Goal: Information Seeking & Learning: Learn about a topic

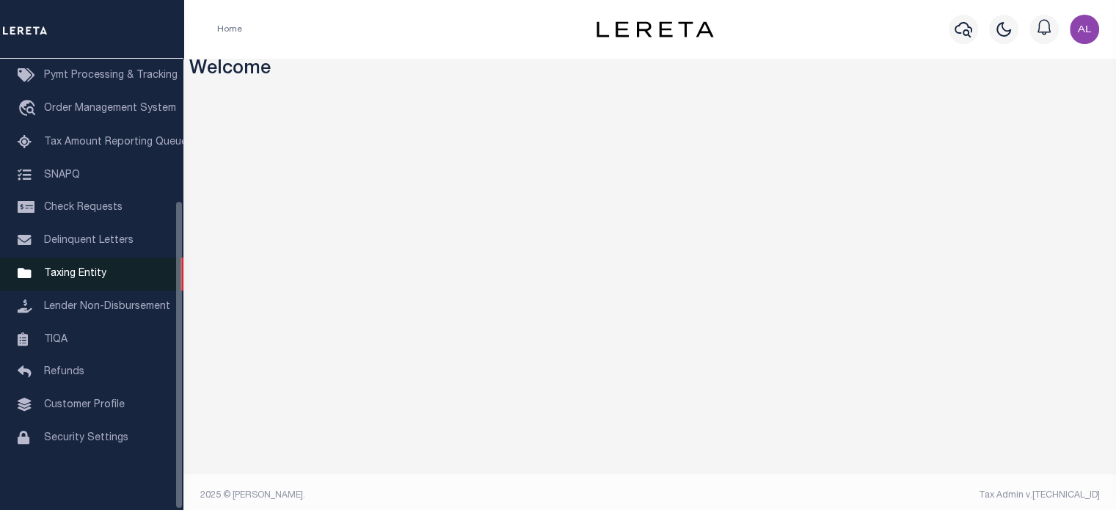
scroll to position [7, 0]
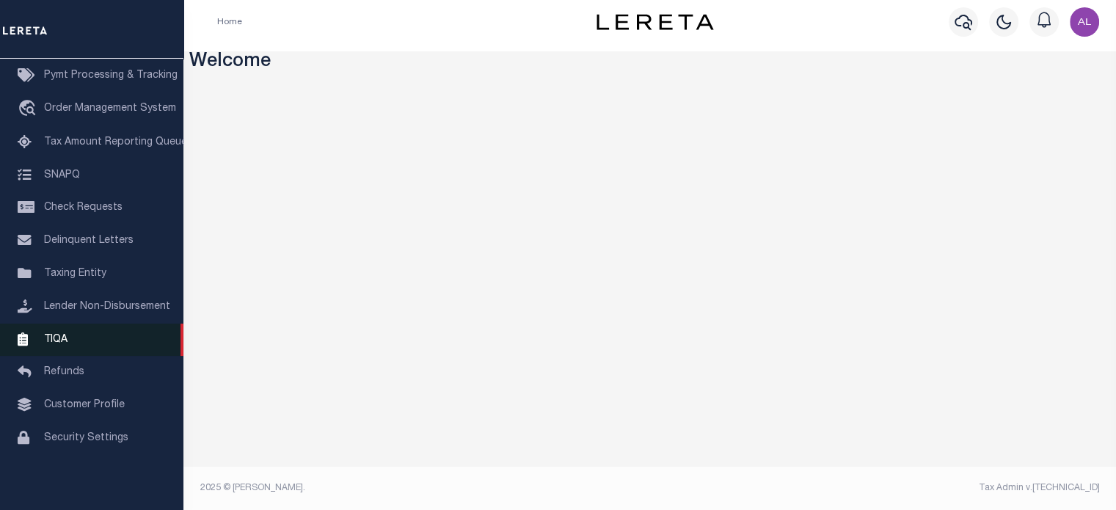
click at [78, 341] on link "TIQA" at bounding box center [92, 340] width 184 height 33
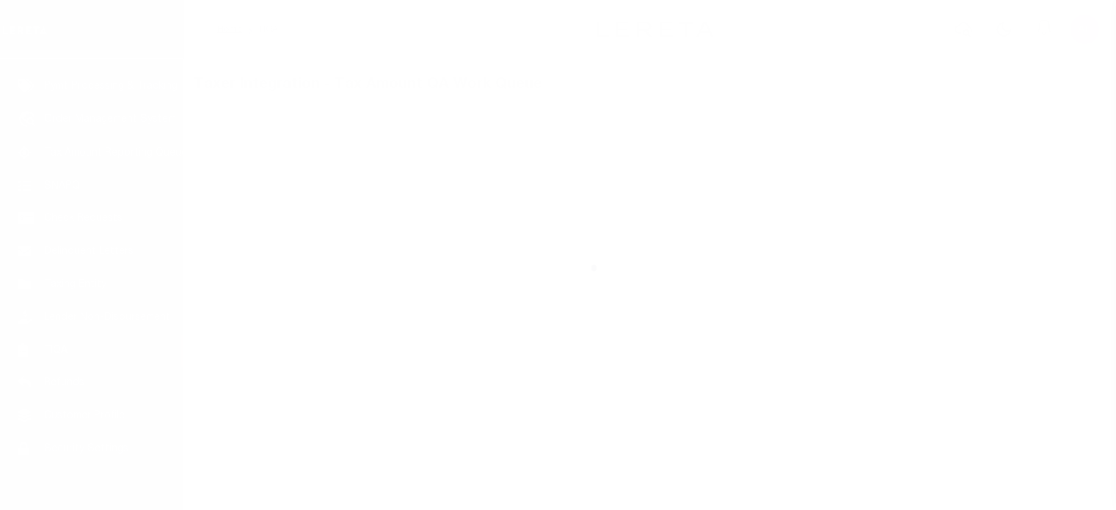
scroll to position [207, 0]
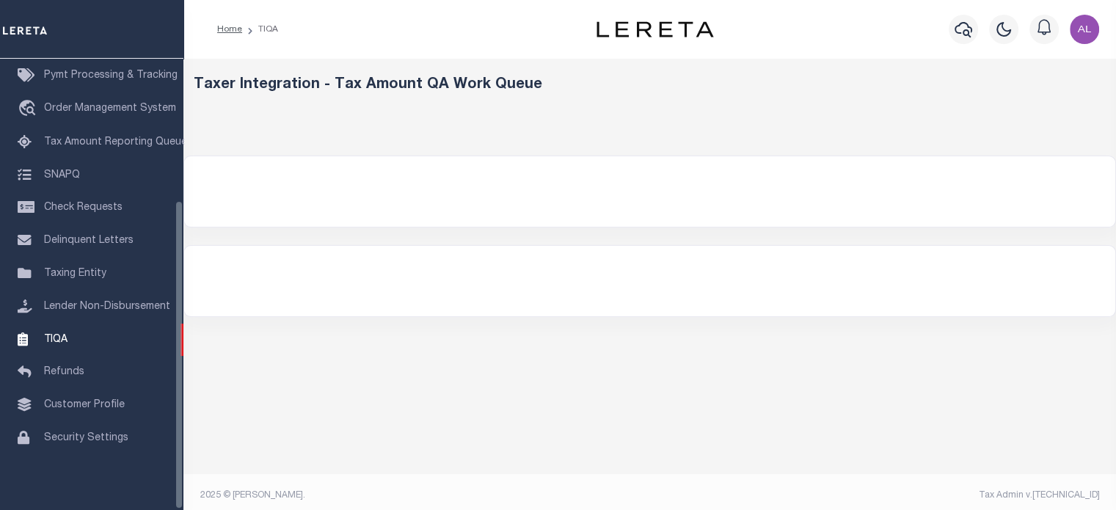
select select "200"
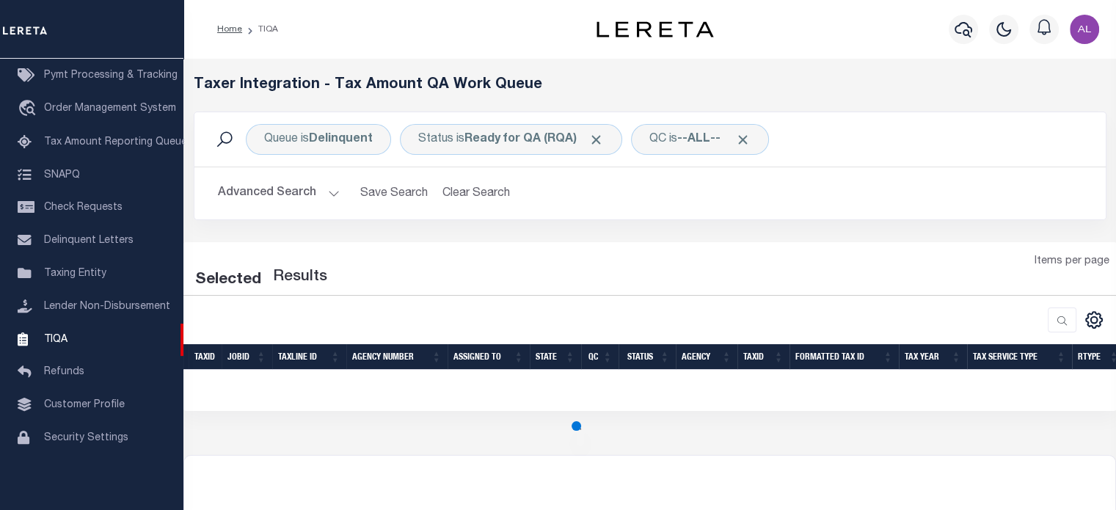
select select "200"
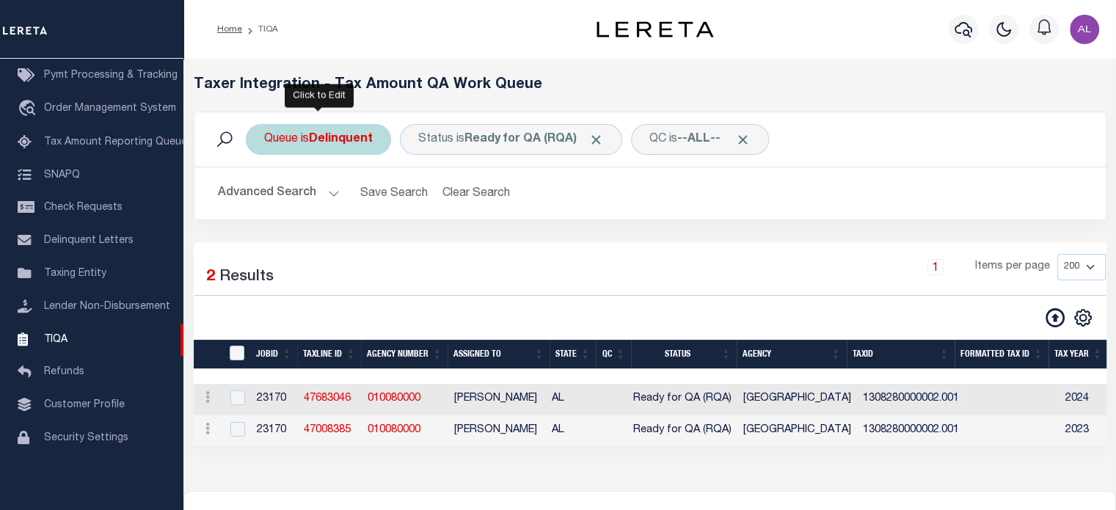
click at [341, 139] on b "Delinquent" at bounding box center [341, 140] width 64 height 12
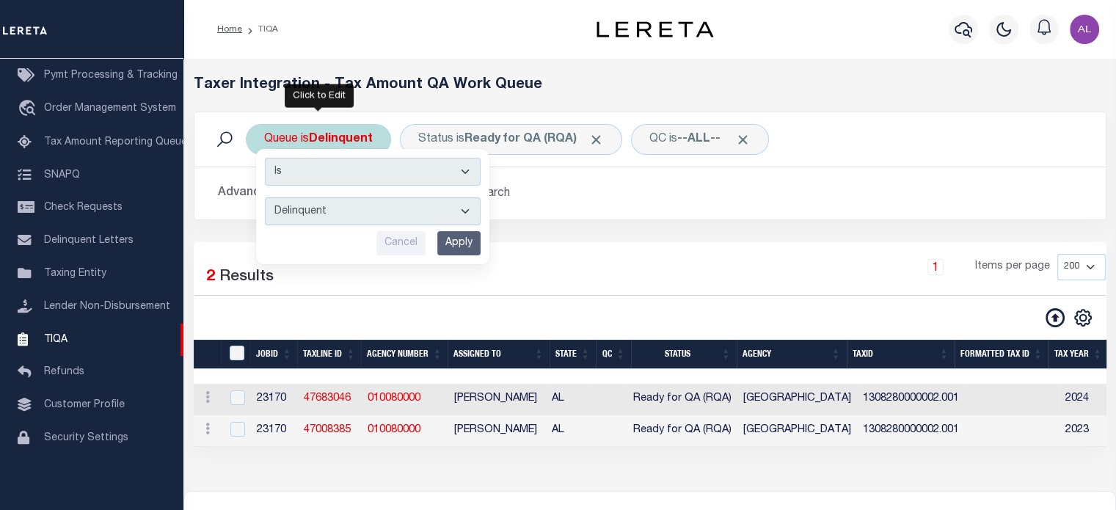
click at [395, 210] on select "--ALL-- Delinquent Escrow" at bounding box center [373, 211] width 216 height 28
select select "DEL_ESC"
click at [265, 197] on select "--ALL-- Delinquent Escrow" at bounding box center [373, 211] width 216 height 28
click at [464, 240] on input "Apply" at bounding box center [458, 243] width 43 height 24
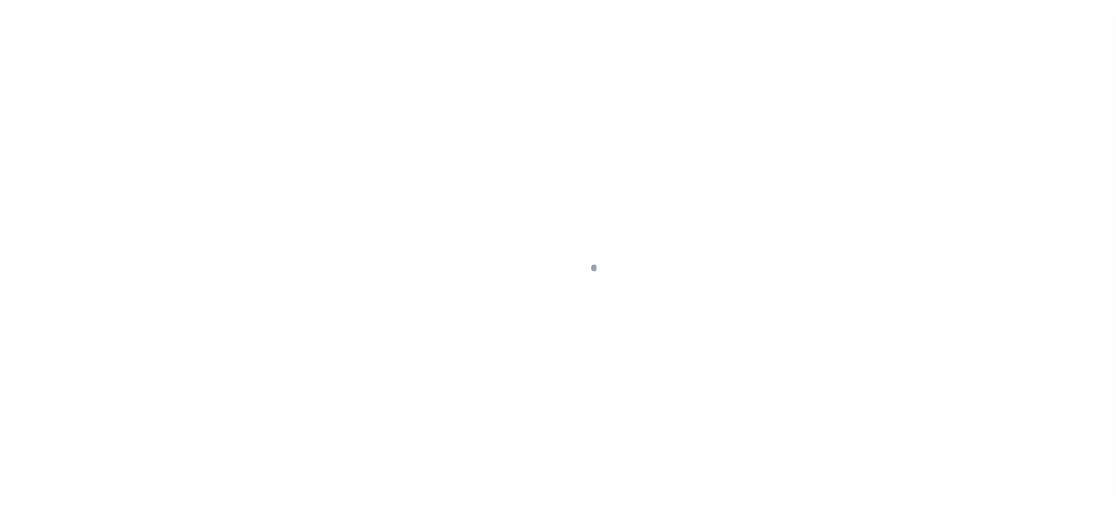
scroll to position [207, 0]
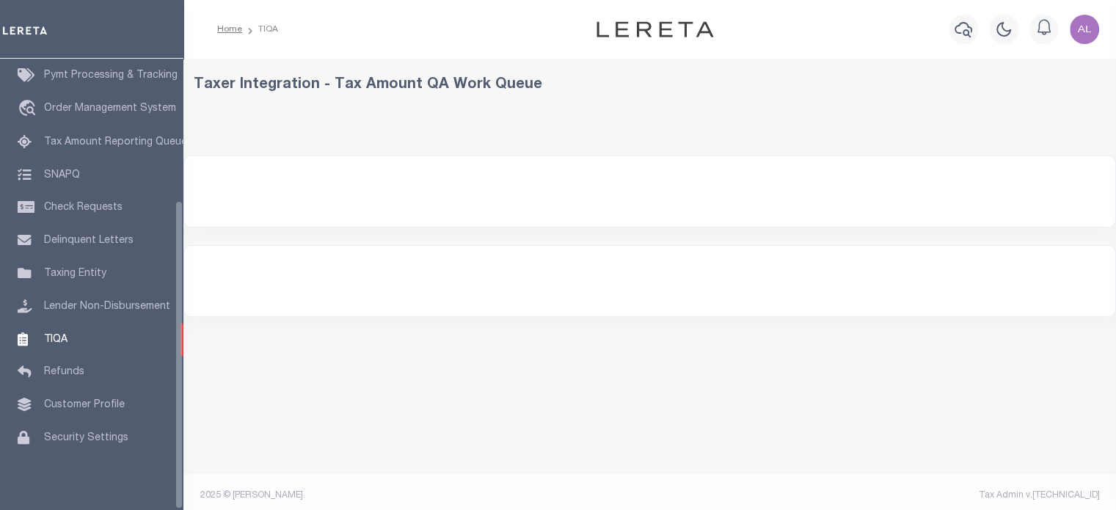
select select "200"
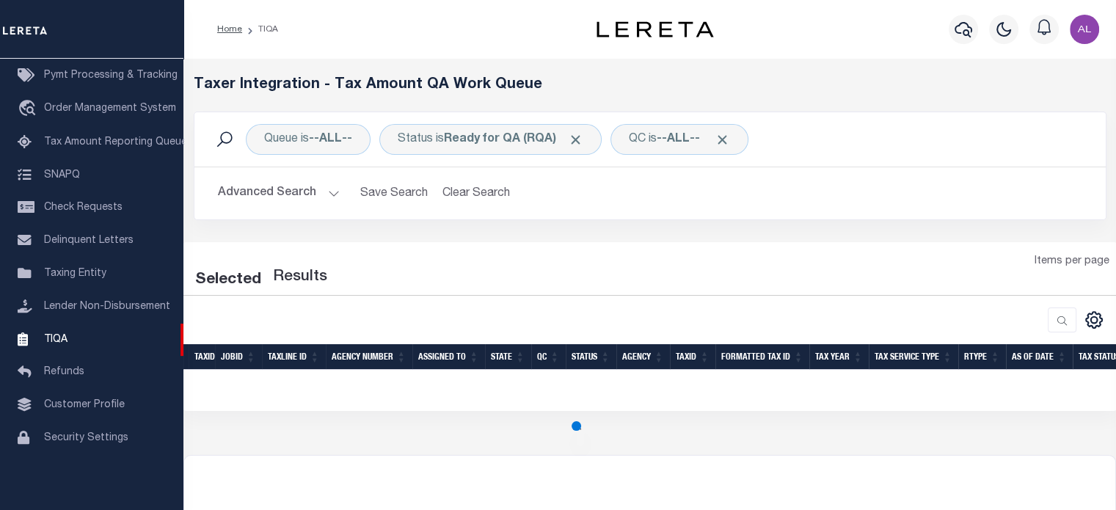
select select "200"
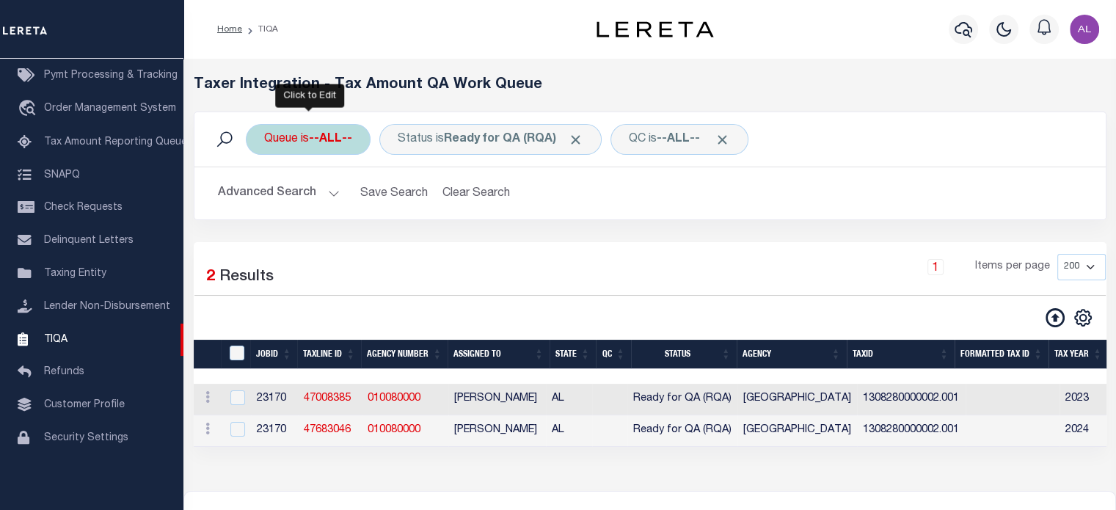
click at [349, 136] on b "--ALL--" at bounding box center [330, 140] width 43 height 12
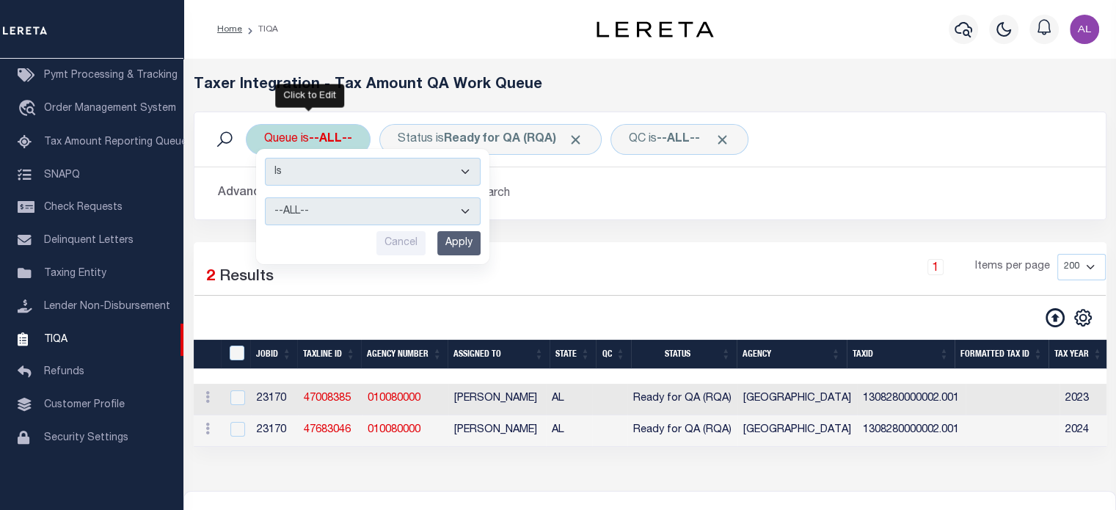
click at [390, 219] on select "--ALL-- Delinquent Escrow" at bounding box center [373, 211] width 216 height 28
click at [265, 197] on select "--ALL-- Delinquent Escrow" at bounding box center [373, 211] width 216 height 28
click at [473, 231] on input "Apply" at bounding box center [458, 243] width 43 height 24
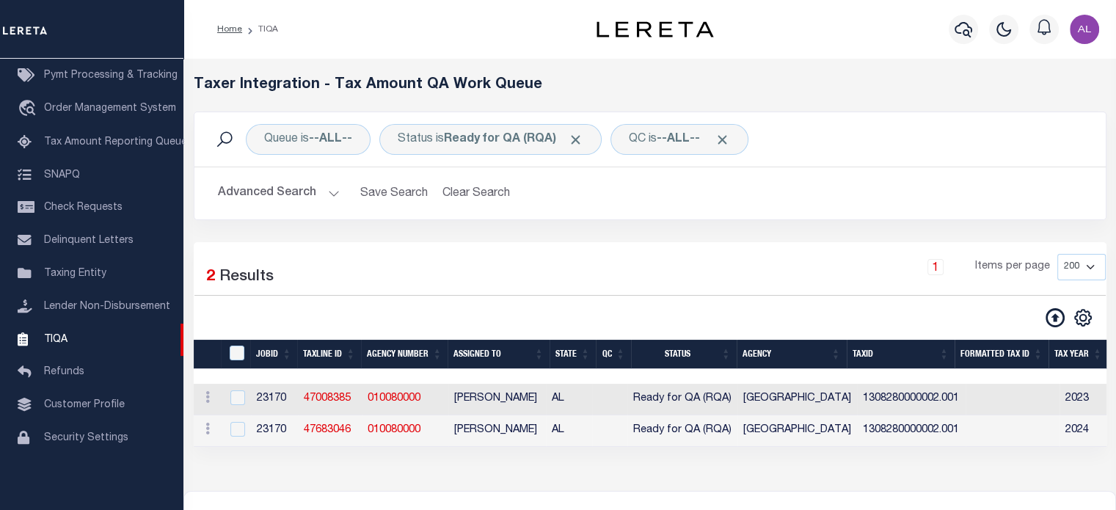
click at [658, 254] on div "1 Items per page 10 25 50 100 200 500 1000 2000" at bounding box center [767, 273] width 678 height 38
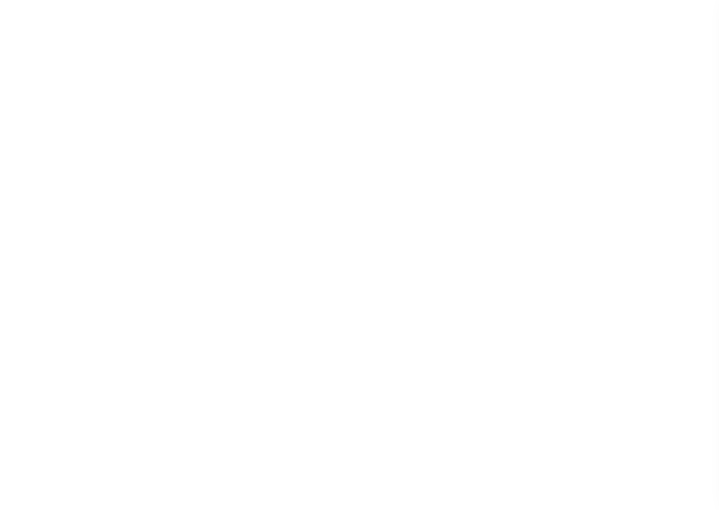
scroll to position [196, 0]
select select "200"
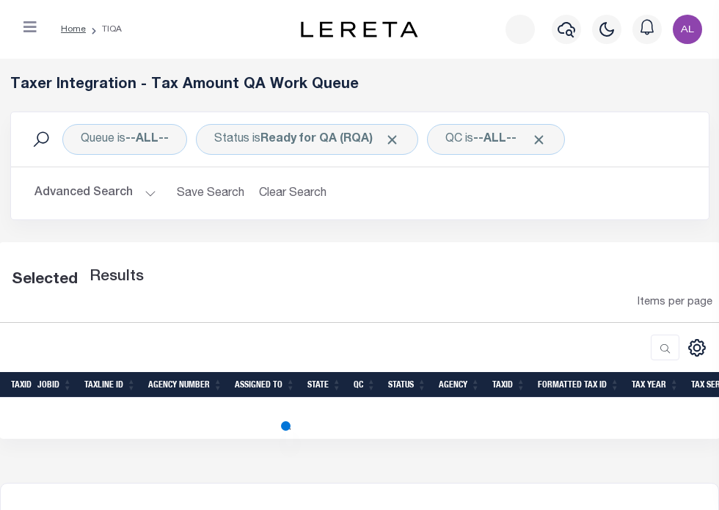
select select "200"
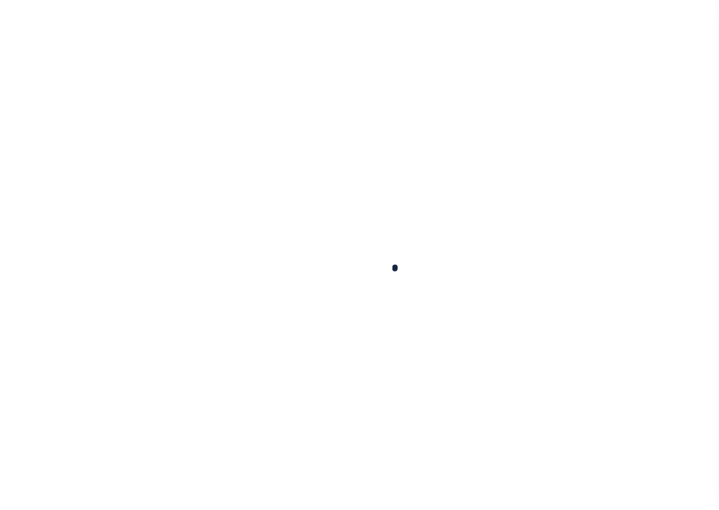
scroll to position [197, 0]
select select "200"
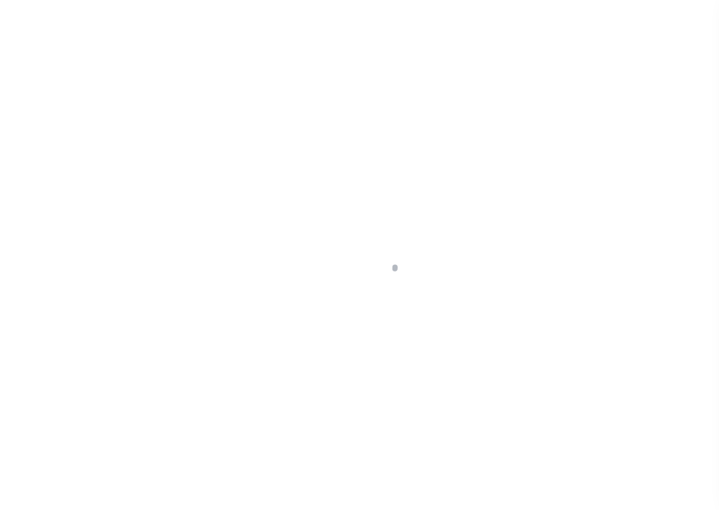
select select "200"
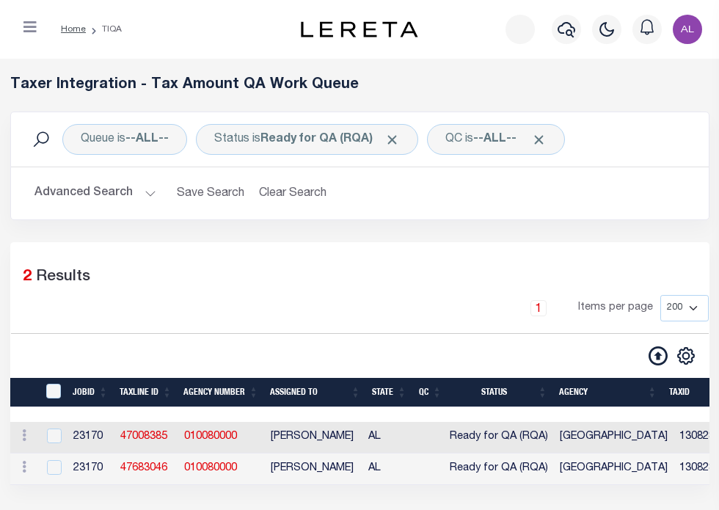
scroll to position [196, 0]
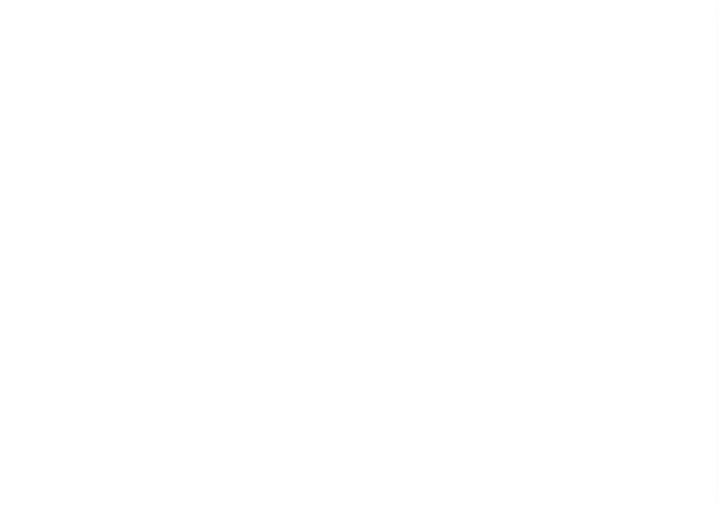
select select "200"
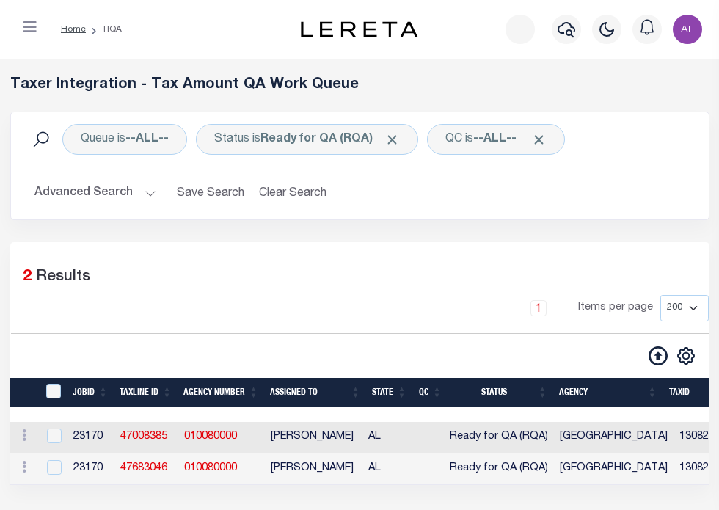
scroll to position [196, 0]
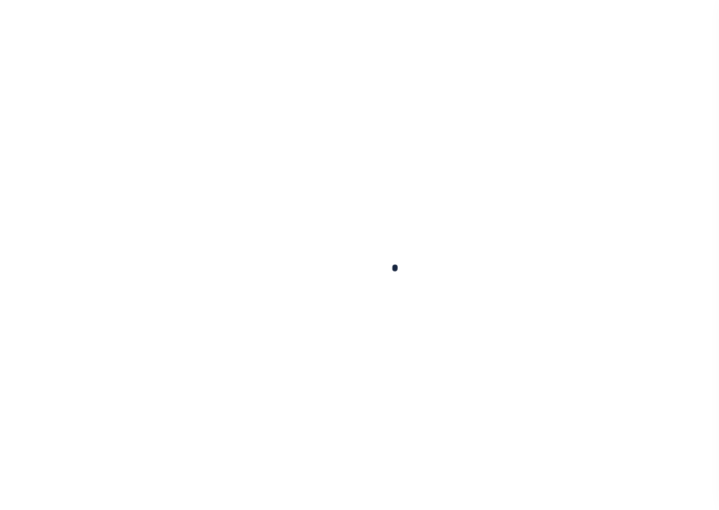
scroll to position [207, 0]
select select "200"
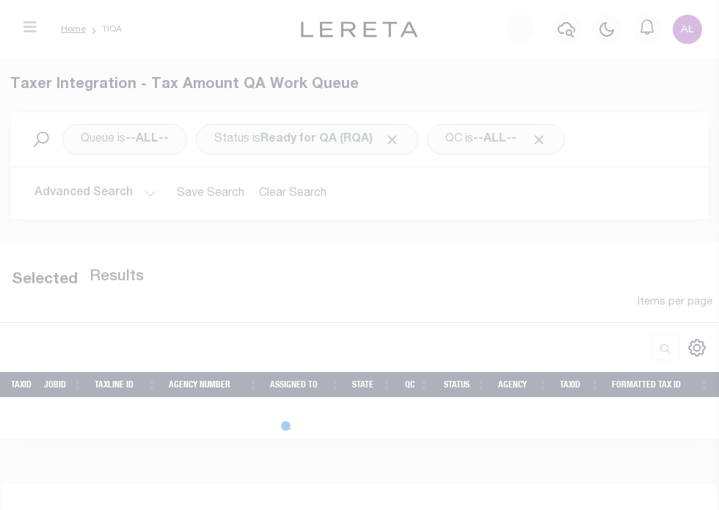
select select "200"
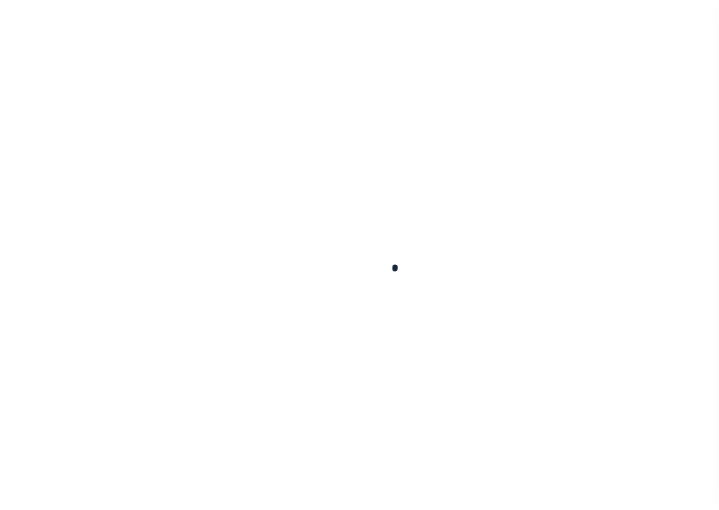
scroll to position [207, 0]
select select "200"
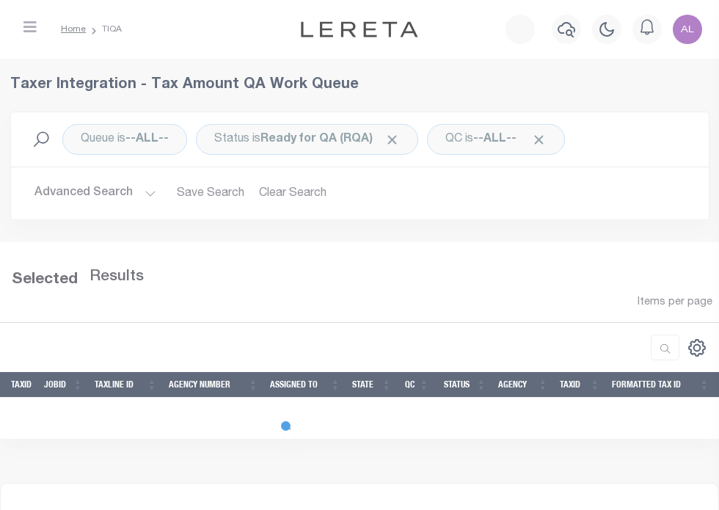
select select "200"
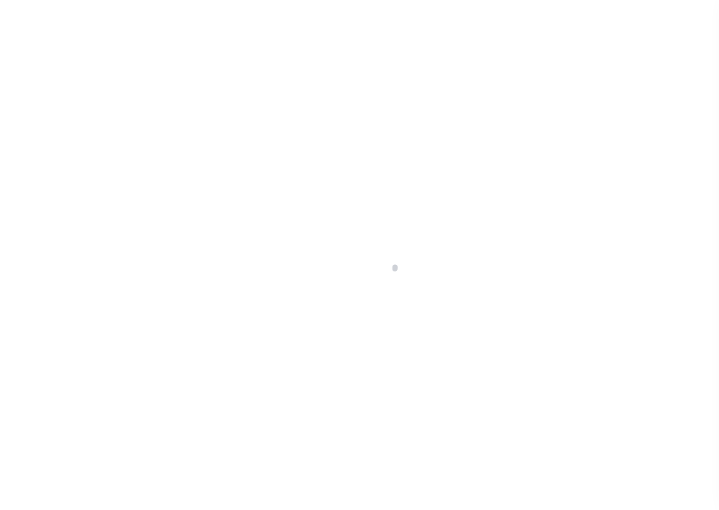
select select "200"
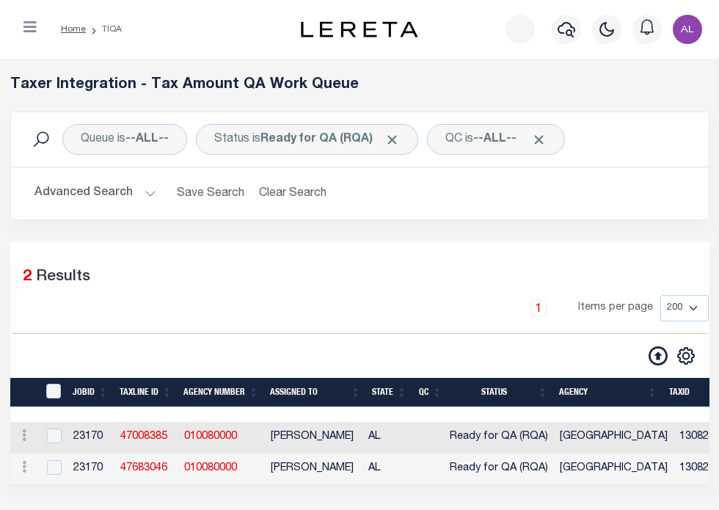
scroll to position [196, 0]
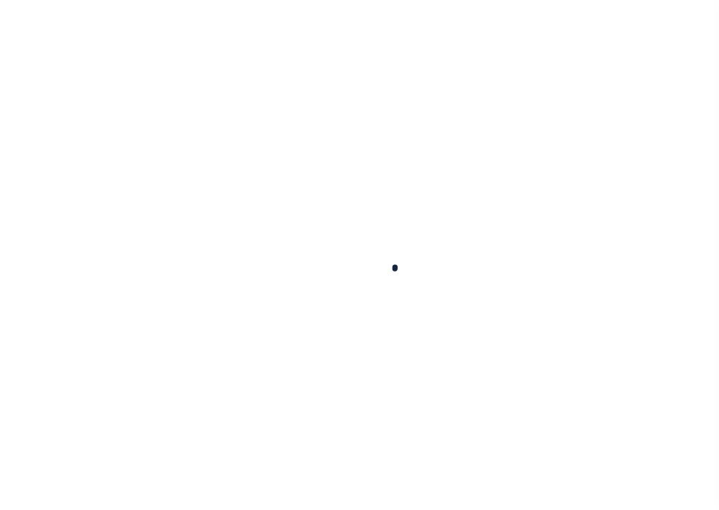
select select "200"
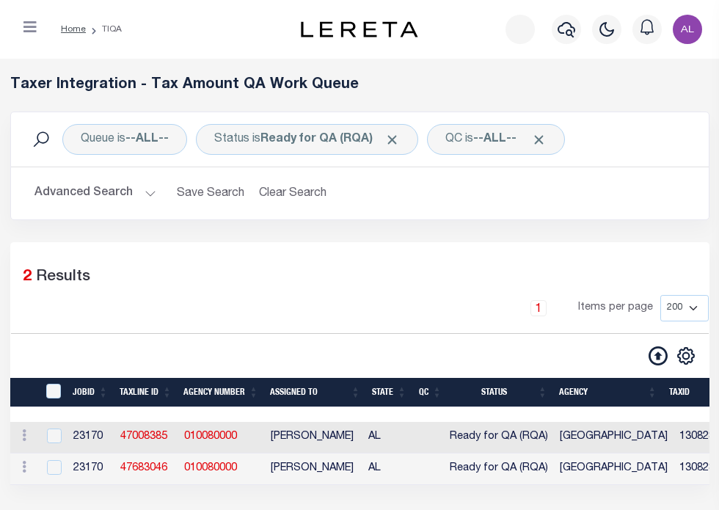
scroll to position [196, 0]
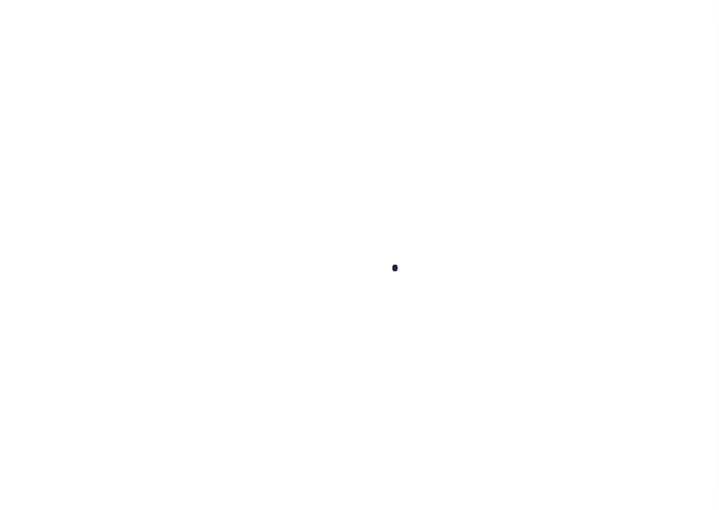
select select "200"
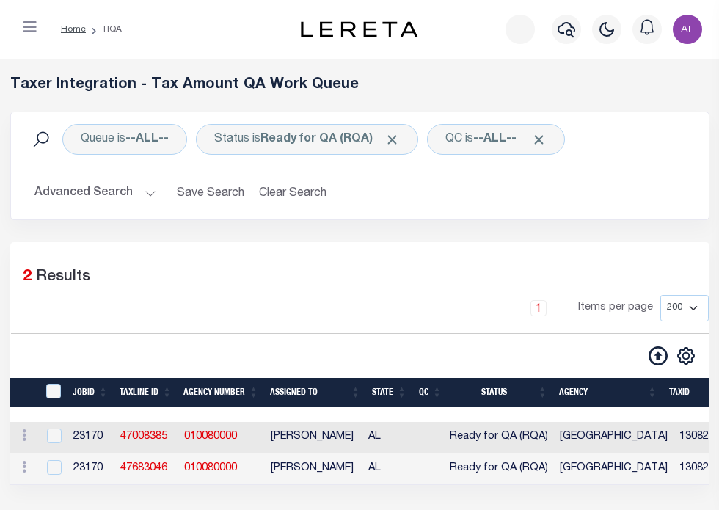
click at [156, 208] on button "Advanced Search" at bounding box center [95, 193] width 122 height 29
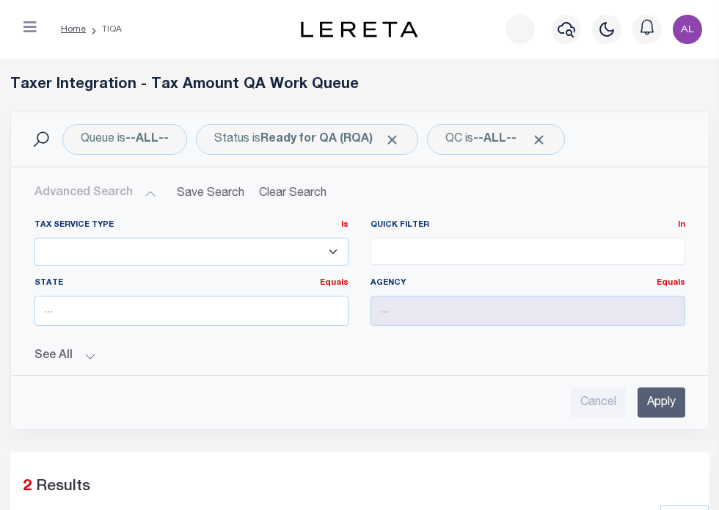
click at [277, 363] on button "See All" at bounding box center [359, 356] width 651 height 14
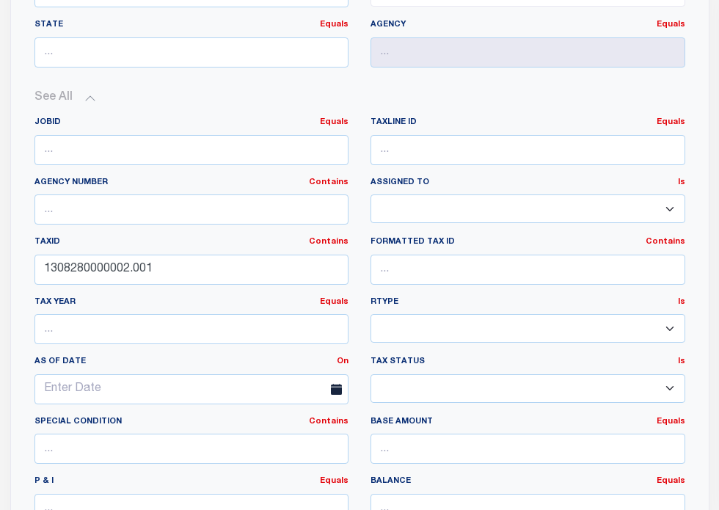
scroll to position [280, 0]
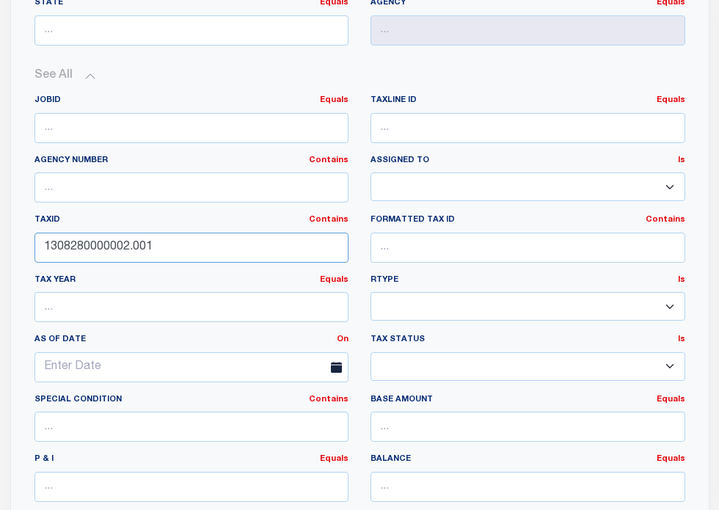
drag, startPoint x: 369, startPoint y: 275, endPoint x: 39, endPoint y: 235, distance: 332.7
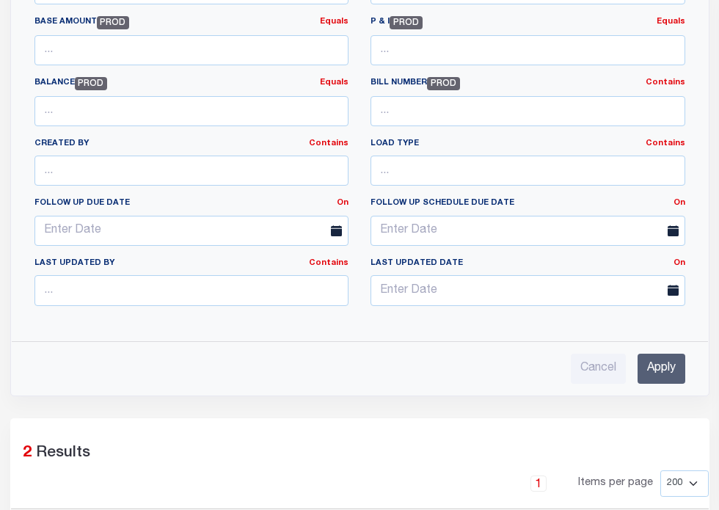
scroll to position [898, 0]
click at [659, 384] on input "Apply" at bounding box center [662, 369] width 48 height 30
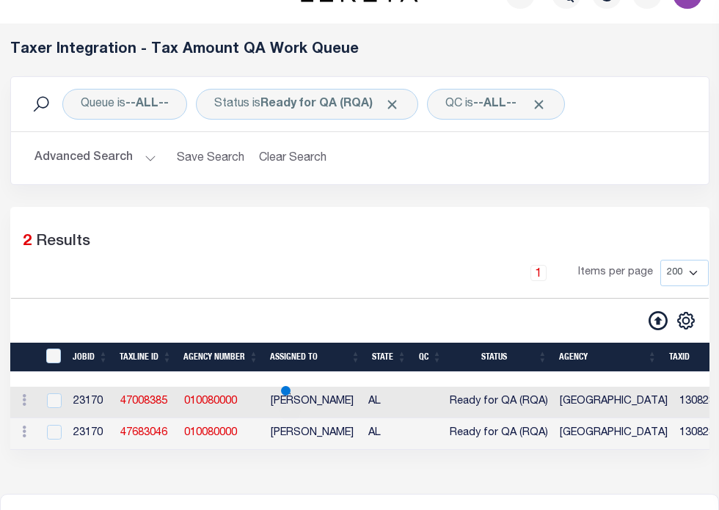
scroll to position [0, 0]
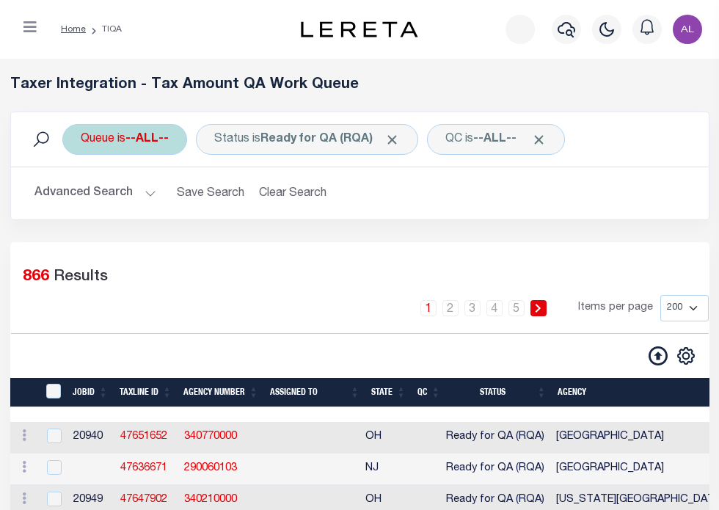
click at [187, 146] on div "Queue is --ALL--" at bounding box center [124, 139] width 125 height 31
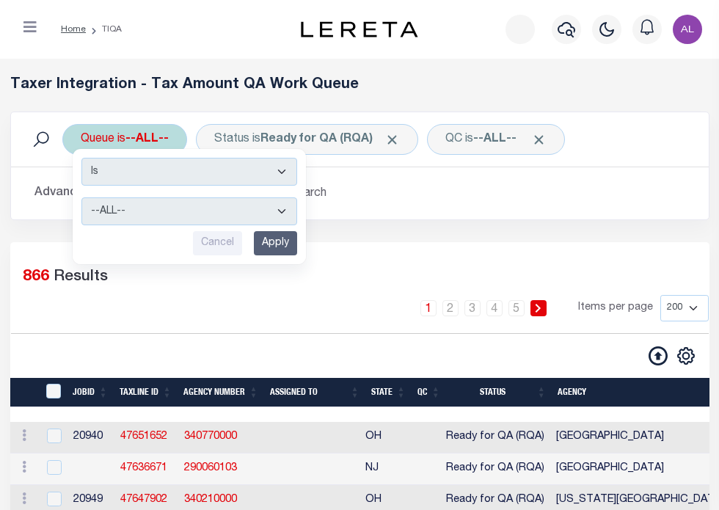
click at [297, 208] on select "--ALL-- Delinquent Escrow" at bounding box center [189, 211] width 216 height 28
click at [264, 197] on select "--ALL-- Delinquent Escrow" at bounding box center [189, 211] width 216 height 28
click at [297, 239] on input "Apply" at bounding box center [275, 243] width 43 height 24
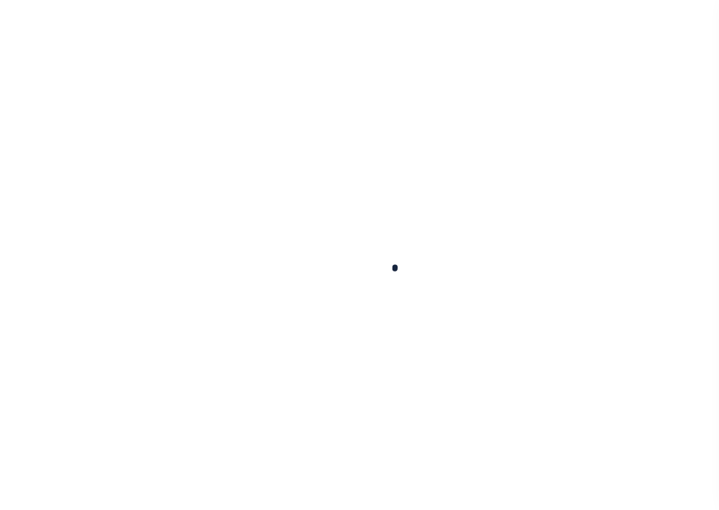
scroll to position [207, 0]
select select "200"
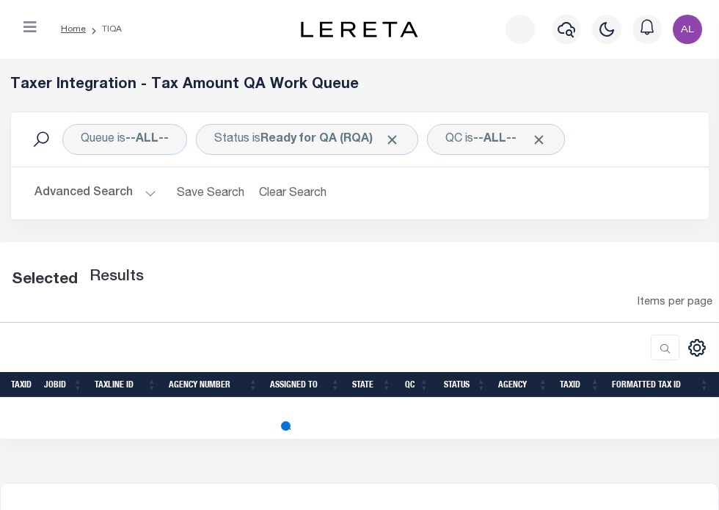
select select "200"
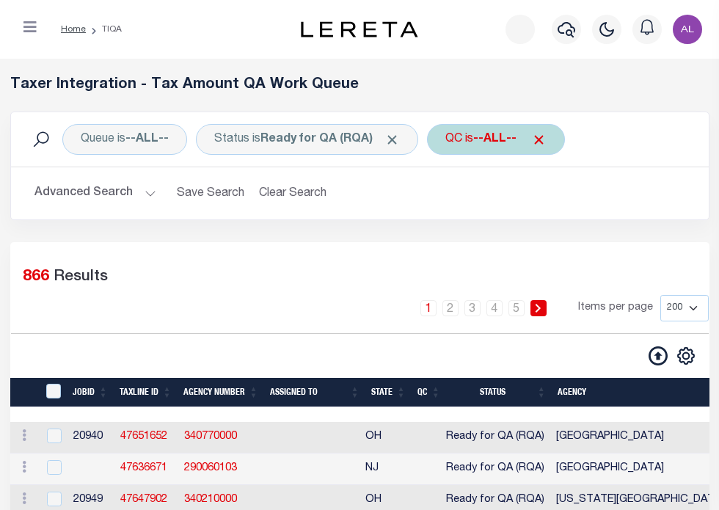
click at [531, 148] on span "Click to Remove" at bounding box center [538, 139] width 15 height 15
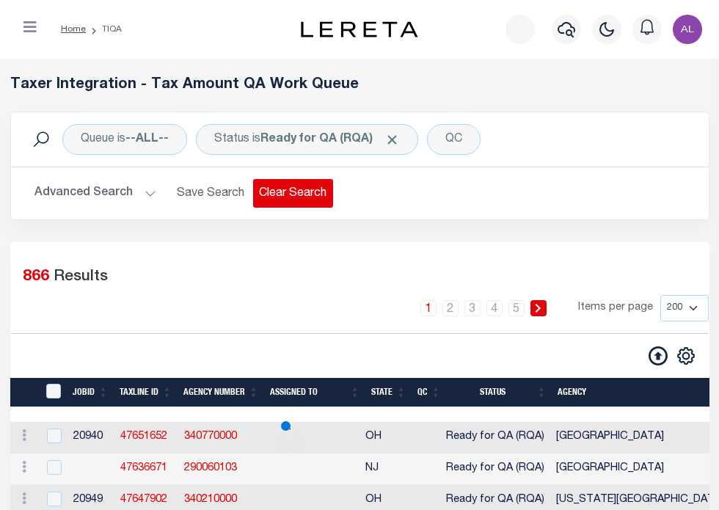
click at [400, 139] on span "Click to Remove" at bounding box center [392, 139] width 15 height 15
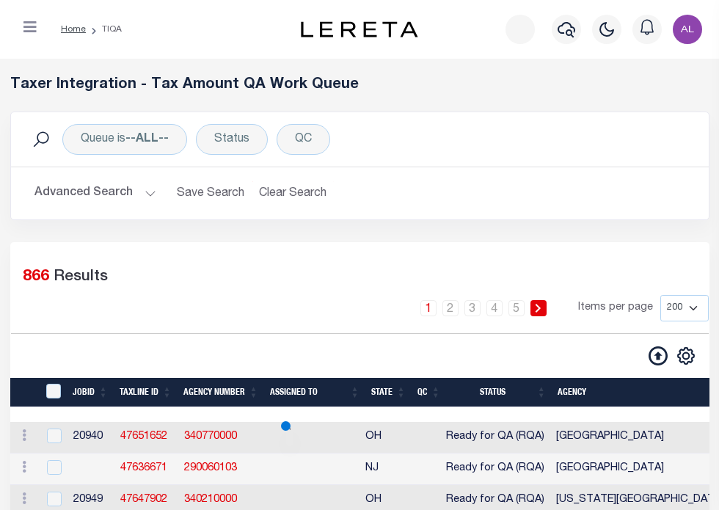
click at [156, 192] on button "Advanced Search" at bounding box center [95, 193] width 122 height 29
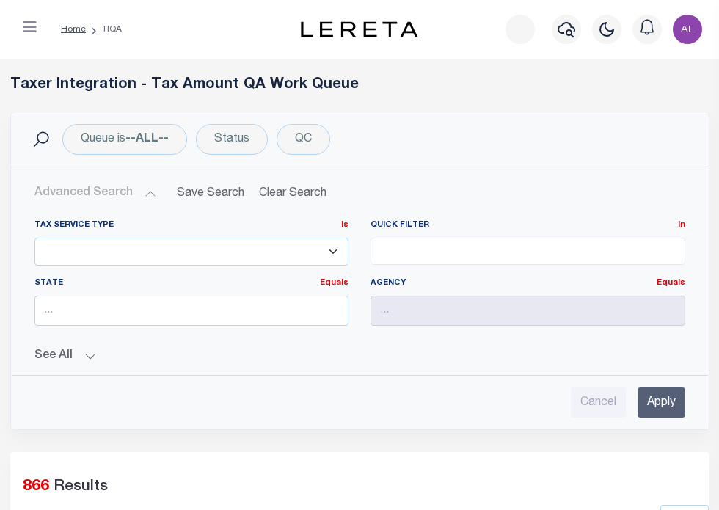
click at [259, 366] on div "Tax Service Type Is Is Contains ESCROW NonESCROW Quick Filter In In" at bounding box center [360, 313] width 675 height 210
click at [281, 347] on div "See All JobID Equals Equals Is Not Equal To Is Less Than" at bounding box center [359, 351] width 651 height 26
click at [266, 357] on button "See All" at bounding box center [359, 356] width 651 height 14
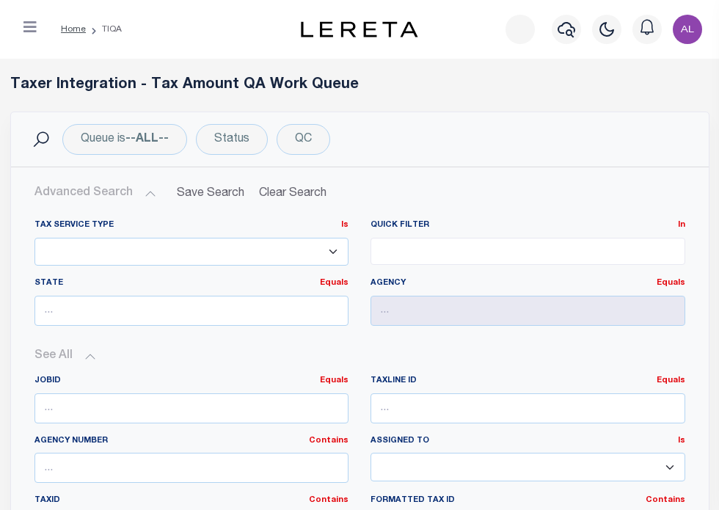
scroll to position [0, 0]
click at [156, 196] on button "Advanced Search" at bounding box center [95, 193] width 122 height 29
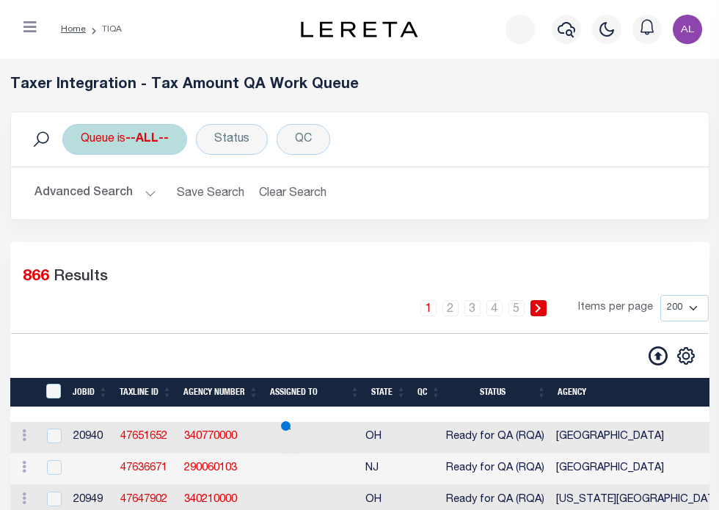
click at [169, 142] on b "--ALL--" at bounding box center [147, 140] width 43 height 12
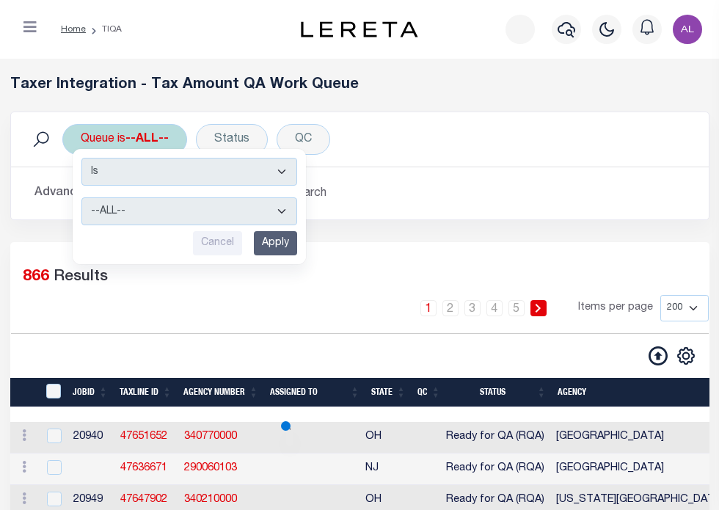
click at [297, 175] on select "Is Contains" at bounding box center [189, 172] width 216 height 28
click at [297, 202] on select "--ALL-- Delinquent Escrow" at bounding box center [189, 211] width 216 height 28
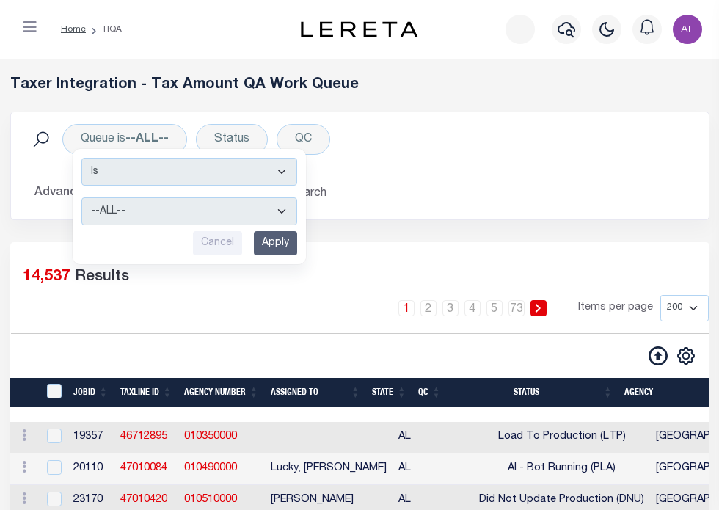
click at [613, 172] on div "Advanced Search Save Search Clear Search TIQATaxLineSearchTable_dynamictable___…" at bounding box center [360, 193] width 698 height 52
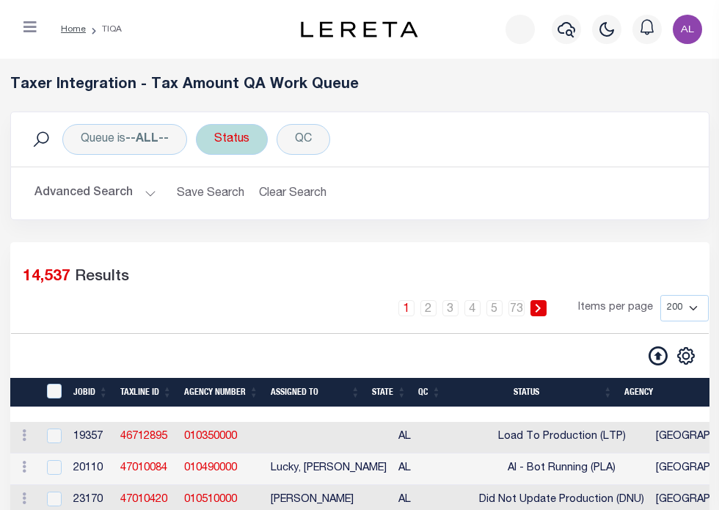
click at [268, 137] on div "Status" at bounding box center [232, 139] width 72 height 31
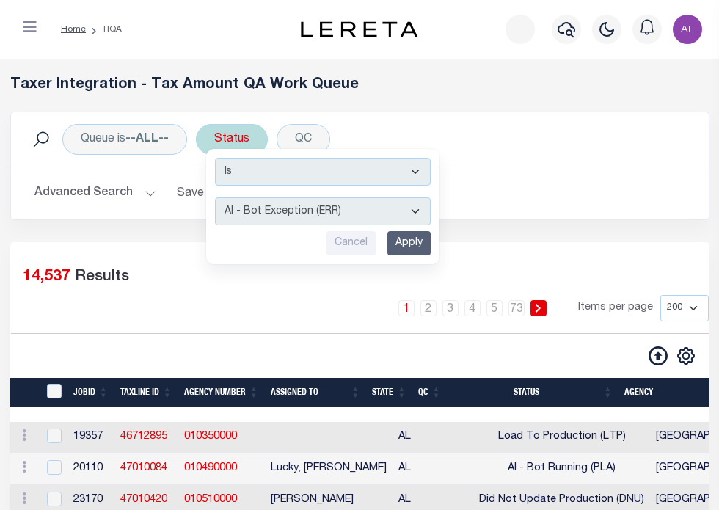
click at [431, 206] on select "AI - Bot Exception (ERR) AI - Bot Running (PLA) AI - Failed QA (FQA) AI - Prep …" at bounding box center [323, 211] width 216 height 28
select select "RQA"
click at [400, 197] on select "AI - Bot Exception (ERR) AI - Bot Running (PLA) AI - Failed QA (FQA) AI - Prep …" at bounding box center [323, 211] width 216 height 28
click at [431, 233] on input "Apply" at bounding box center [409, 243] width 43 height 24
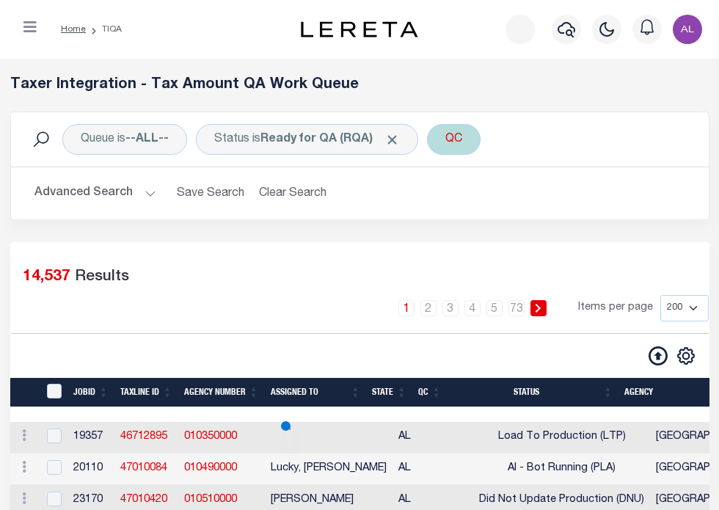
click at [481, 134] on div "QC" at bounding box center [454, 139] width 54 height 31
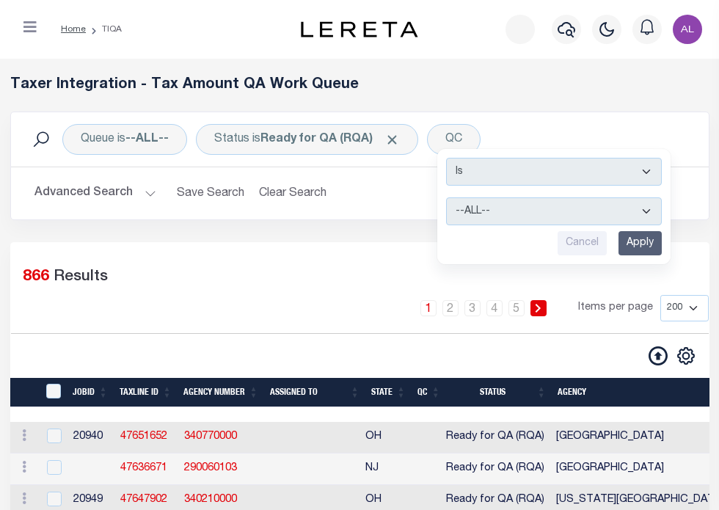
click at [586, 199] on h2 "Advanced Search Save Search Clear Search TIQATaxLineSearchTable_dynamictable___…" at bounding box center [360, 193] width 675 height 29
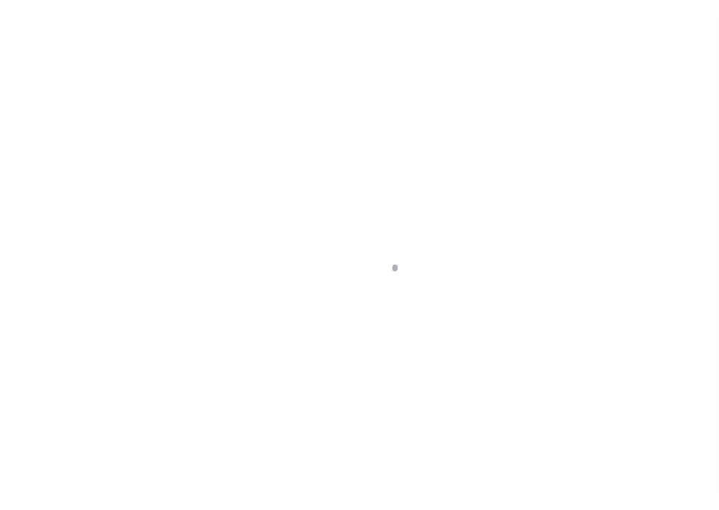
scroll to position [207, 0]
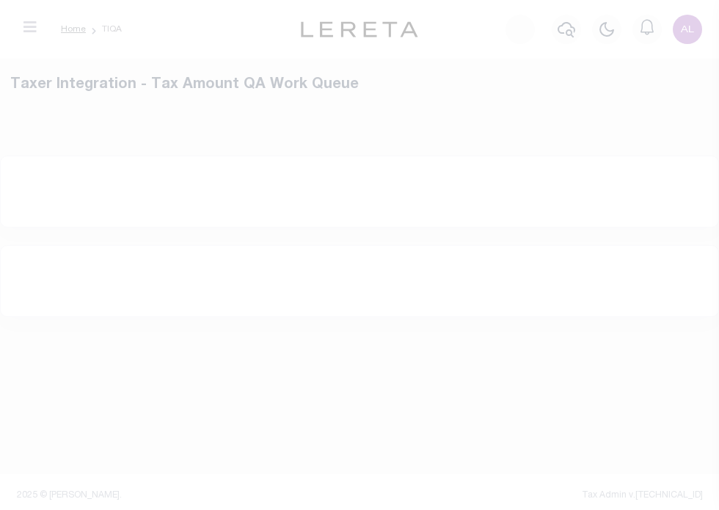
select select "200"
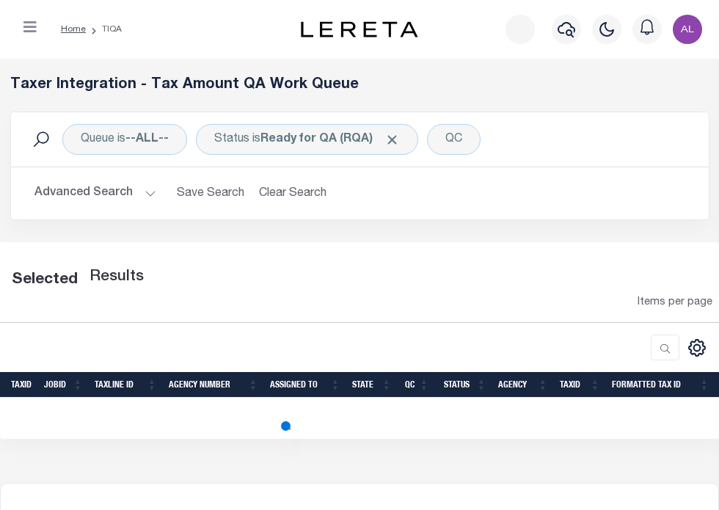
select select "200"
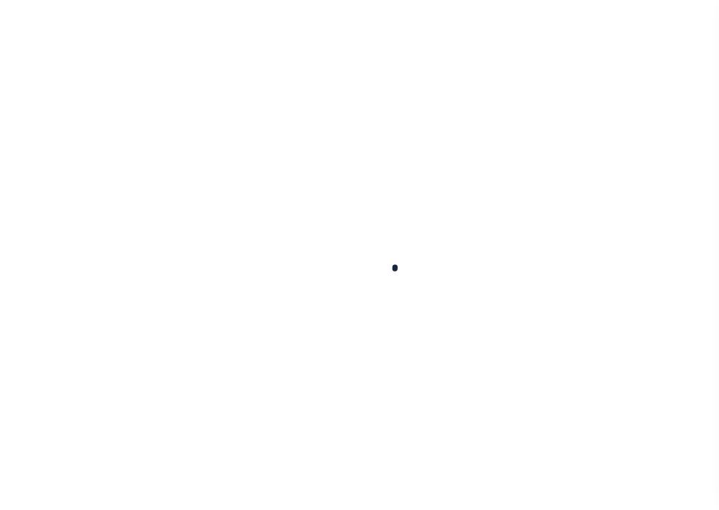
scroll to position [207, 0]
select select "200"
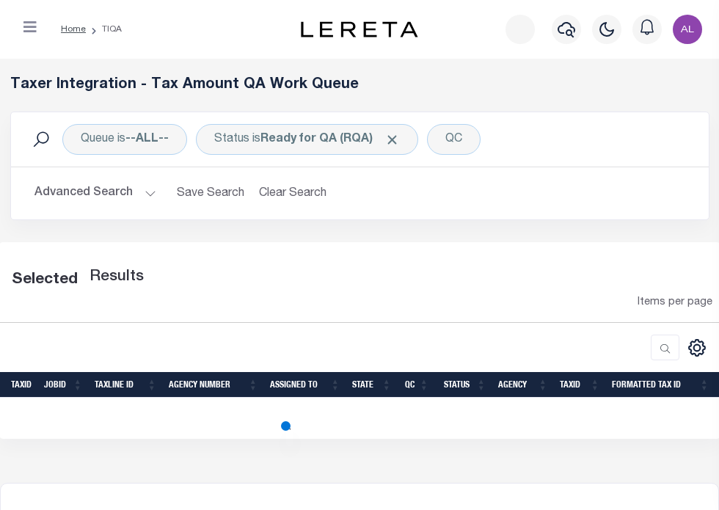
select select "200"
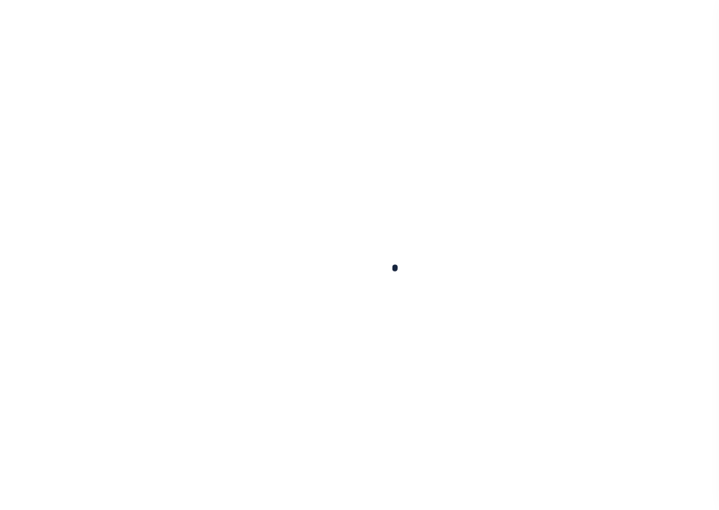
scroll to position [207, 0]
select select "200"
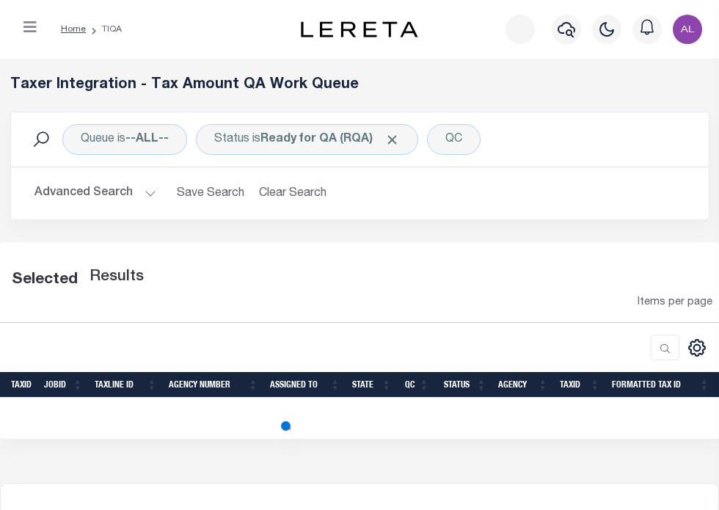
select select "200"
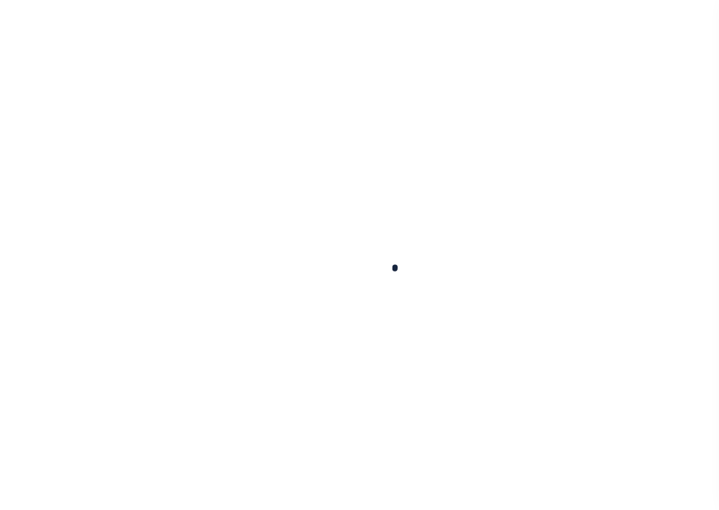
scroll to position [207, 0]
select select "200"
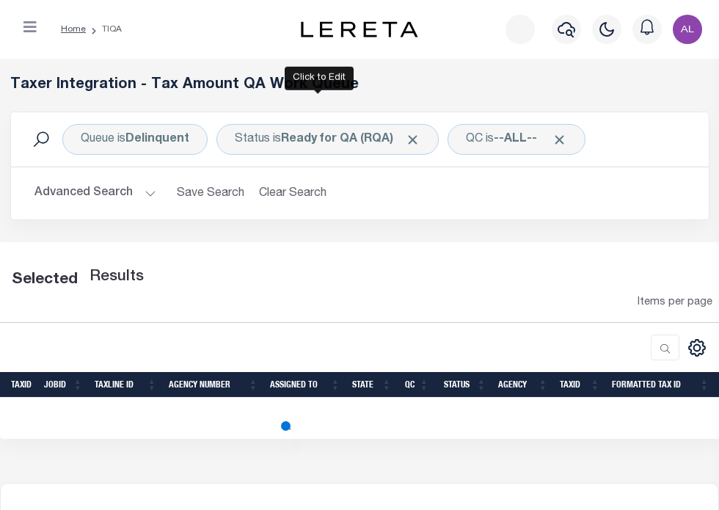
select select "200"
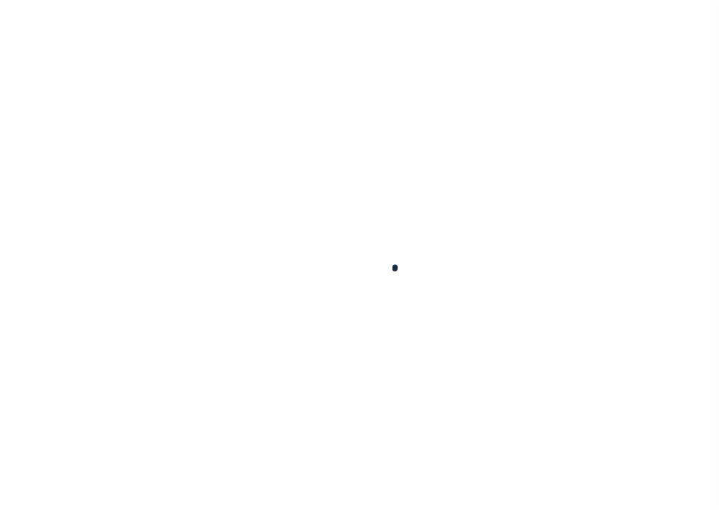
scroll to position [207, 0]
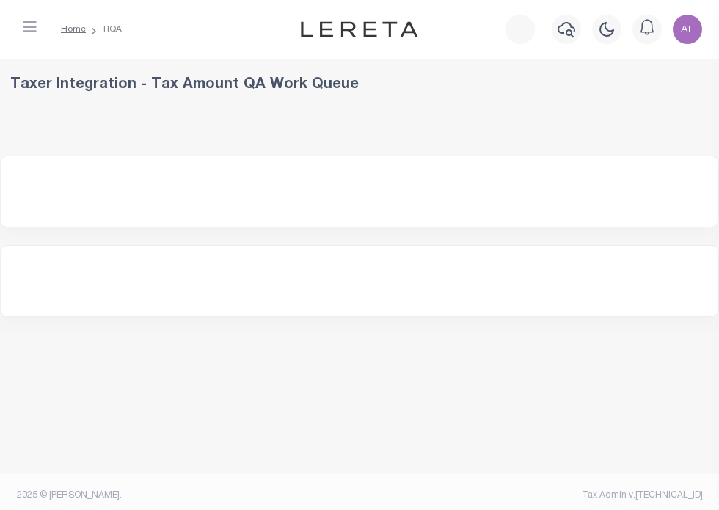
select select "200"
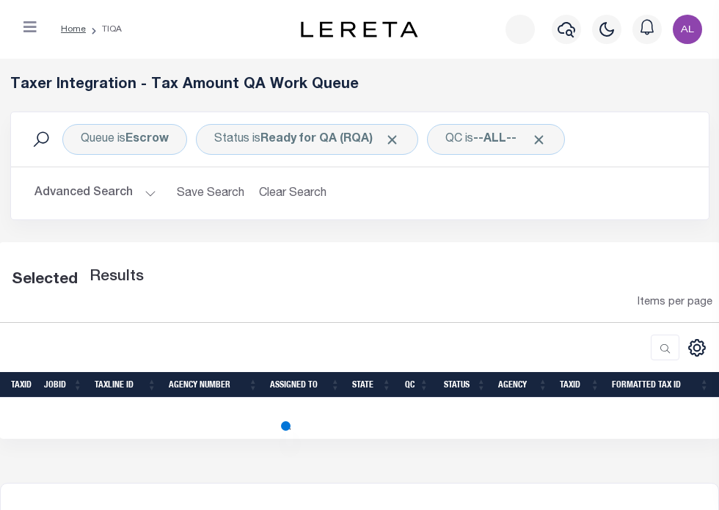
select select "200"
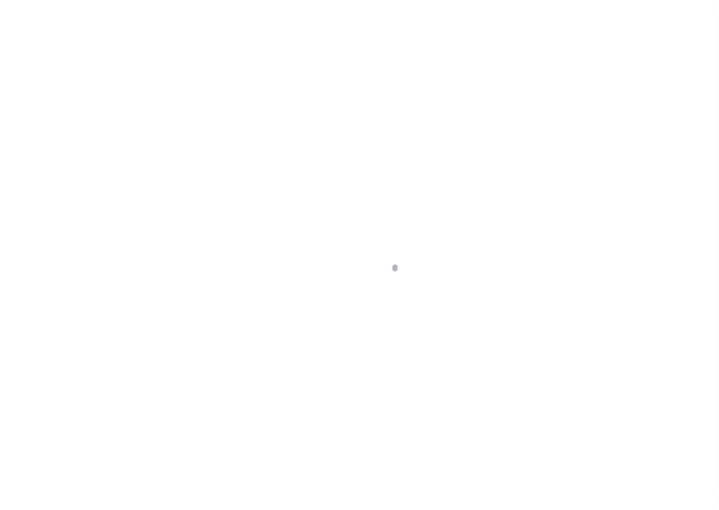
scroll to position [207, 0]
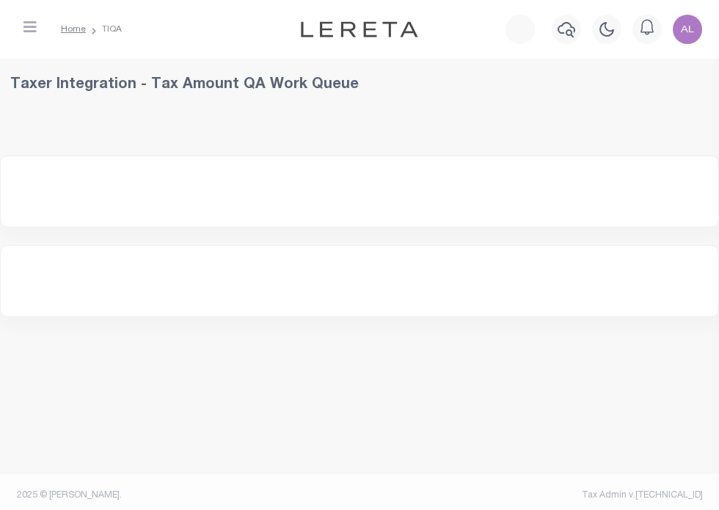
select select "200"
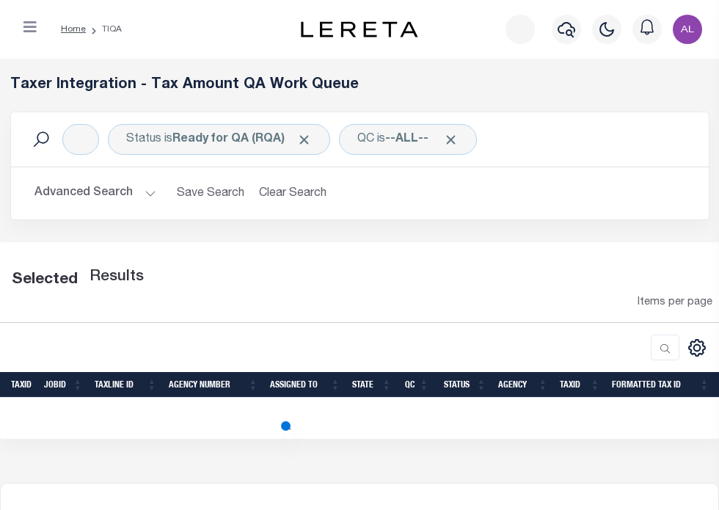
select select "200"
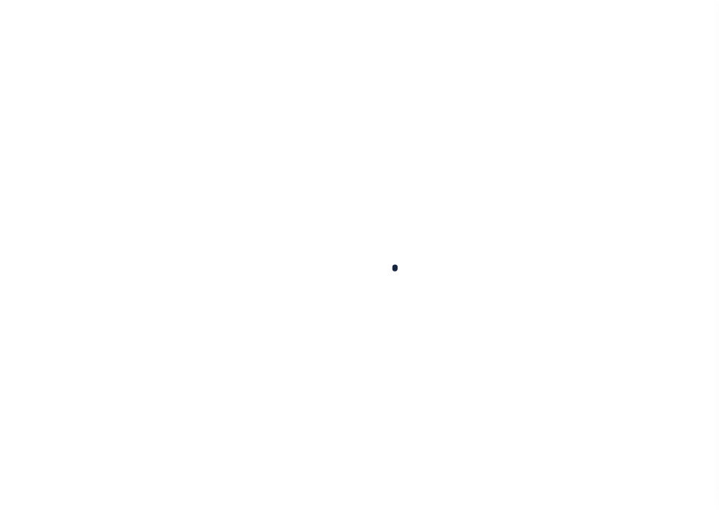
scroll to position [207, 0]
select select "200"
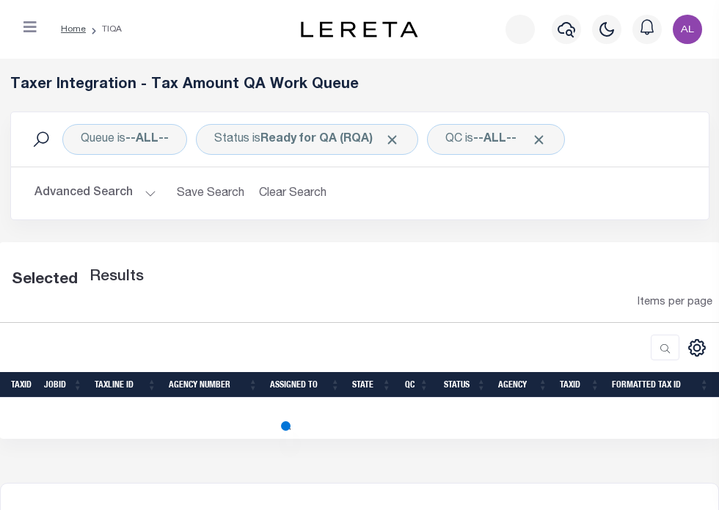
select select "200"
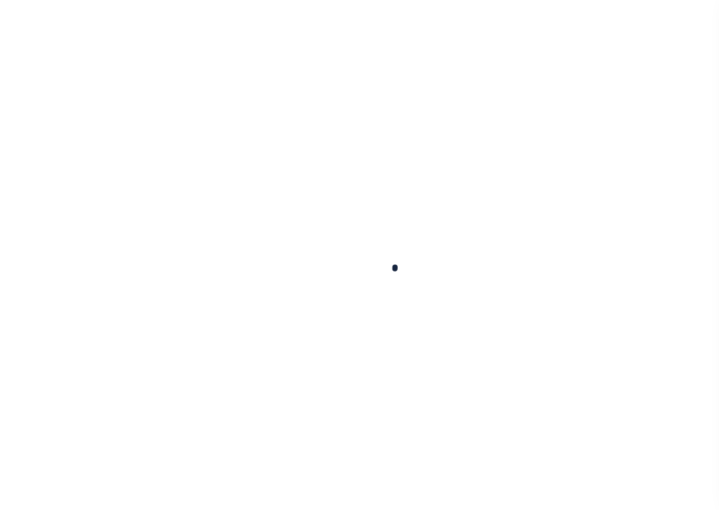
select select "200"
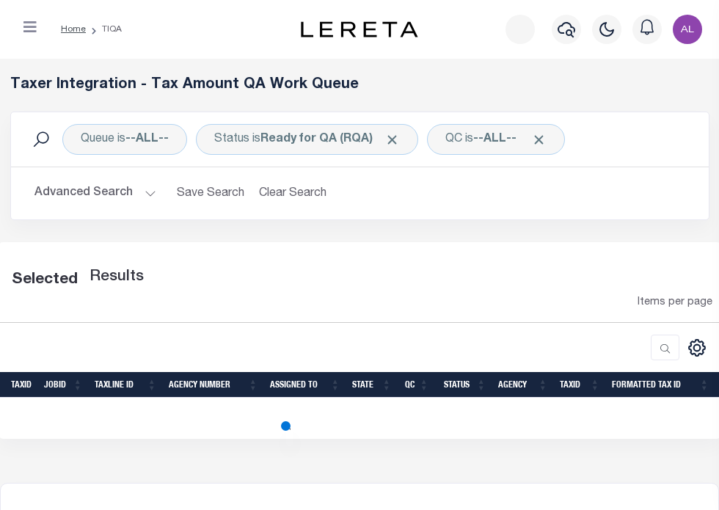
select select "200"
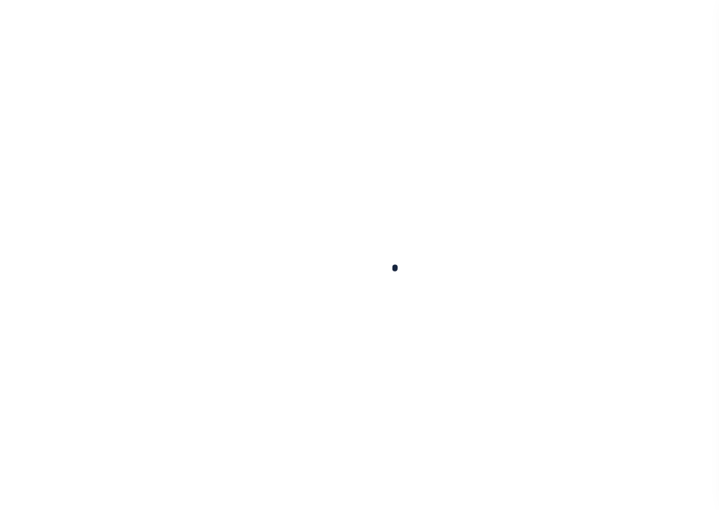
select select "200"
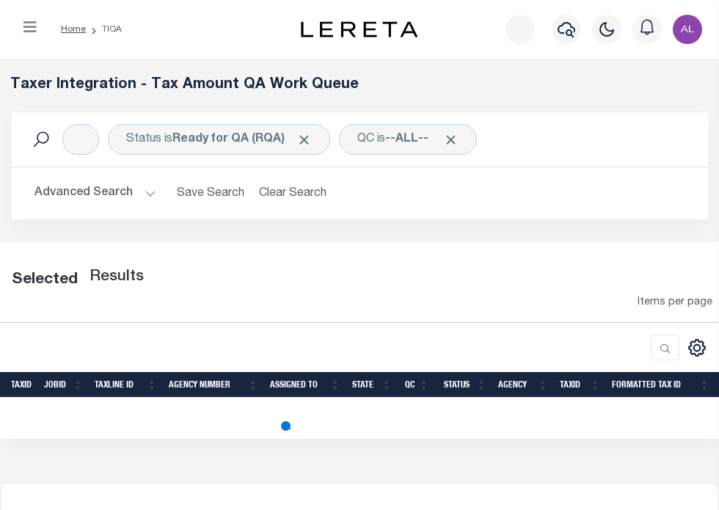
select select "200"
